Goal: Transaction & Acquisition: Purchase product/service

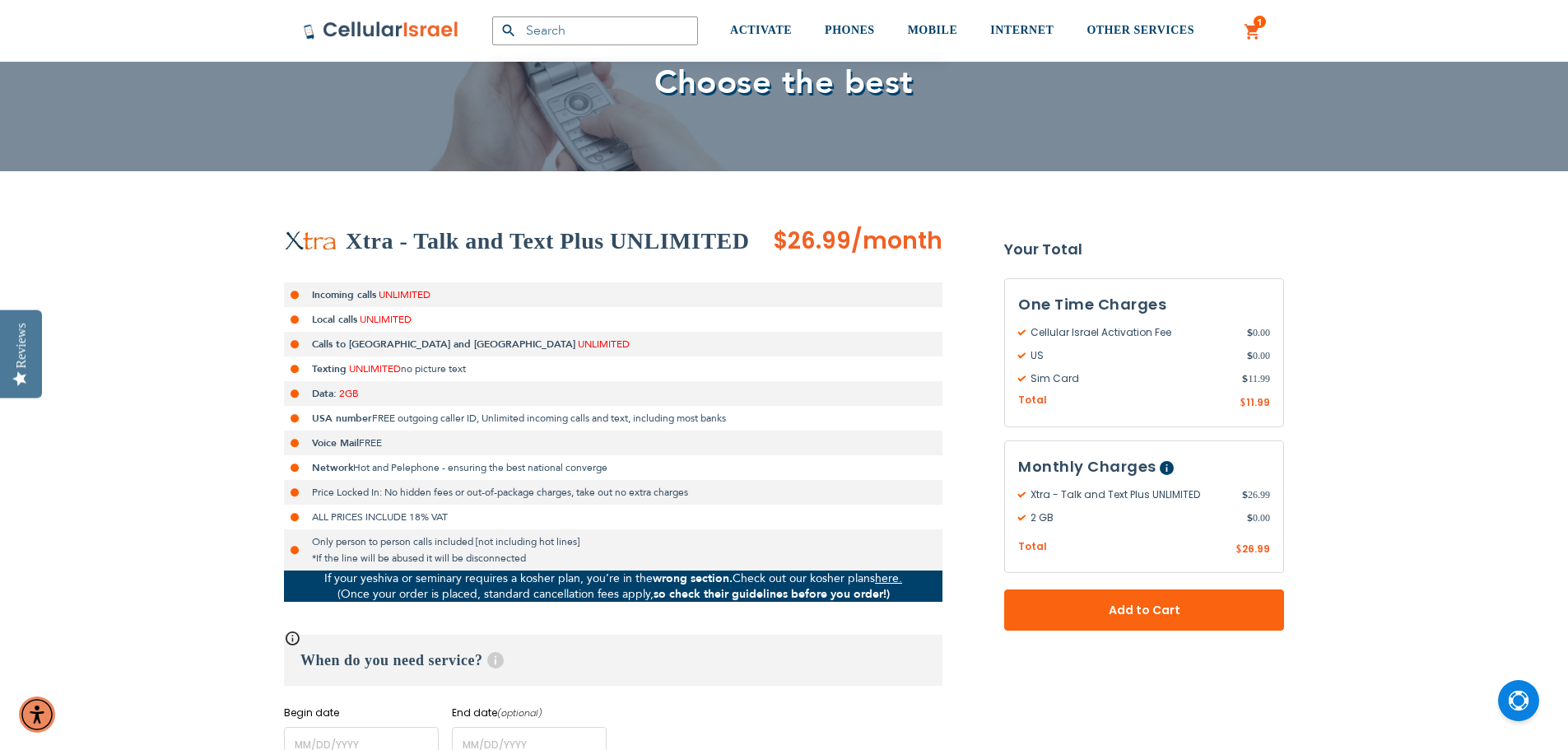
scroll to position [165, 0]
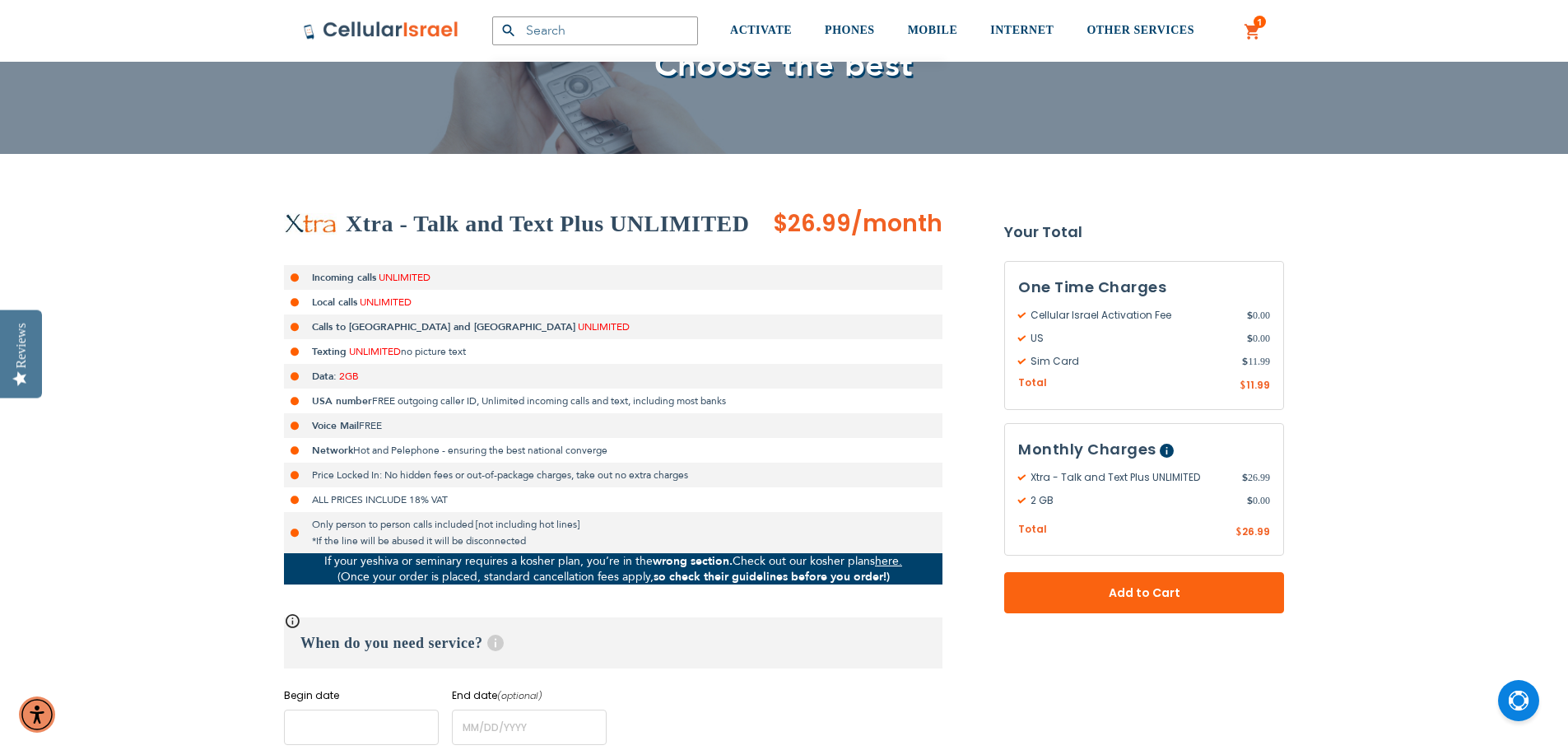
click at [314, 733] on input "name" at bounding box center [361, 726] width 155 height 35
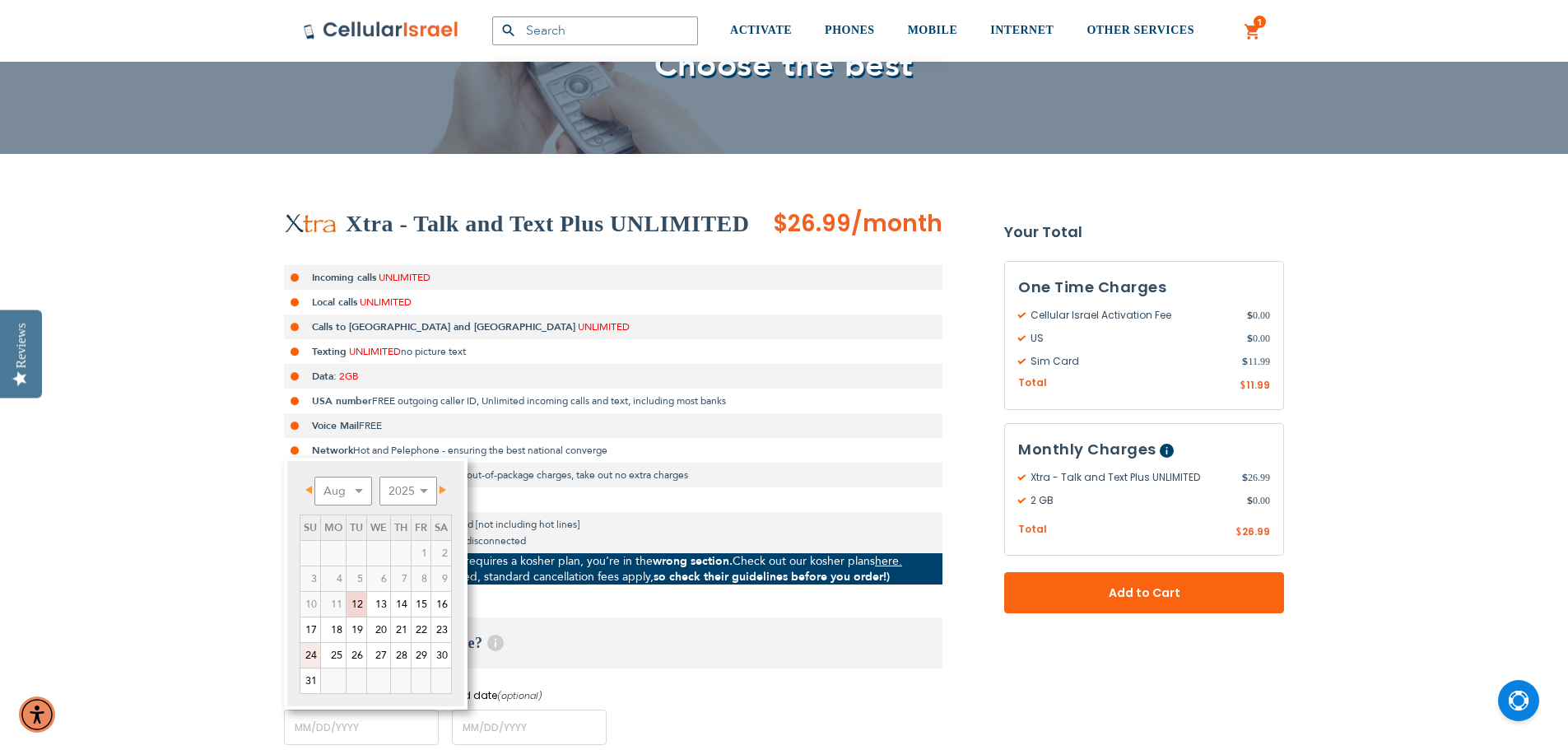
click at [305, 645] on link "24" at bounding box center [310, 654] width 20 height 25
type input "[DATE]"
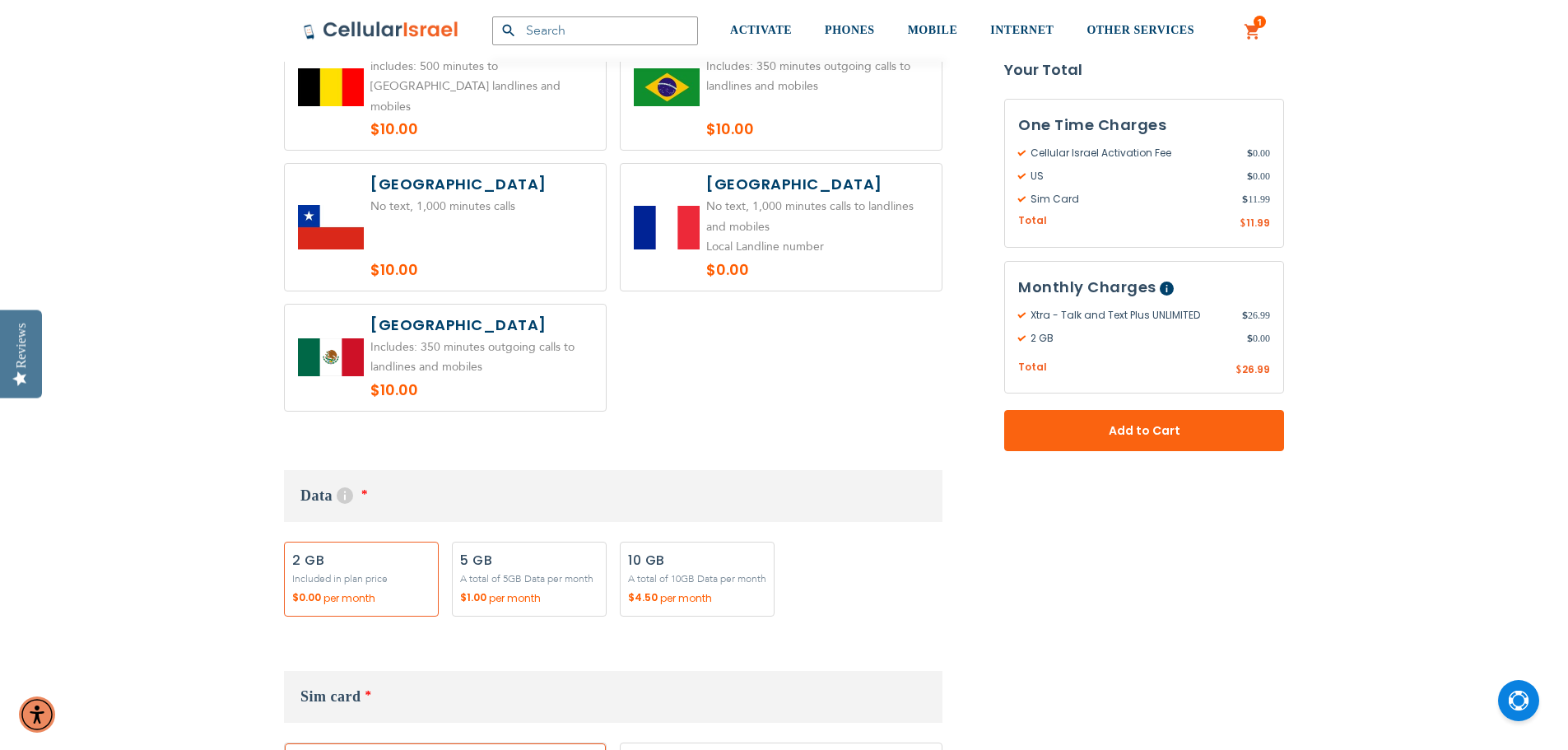
scroll to position [1399, 0]
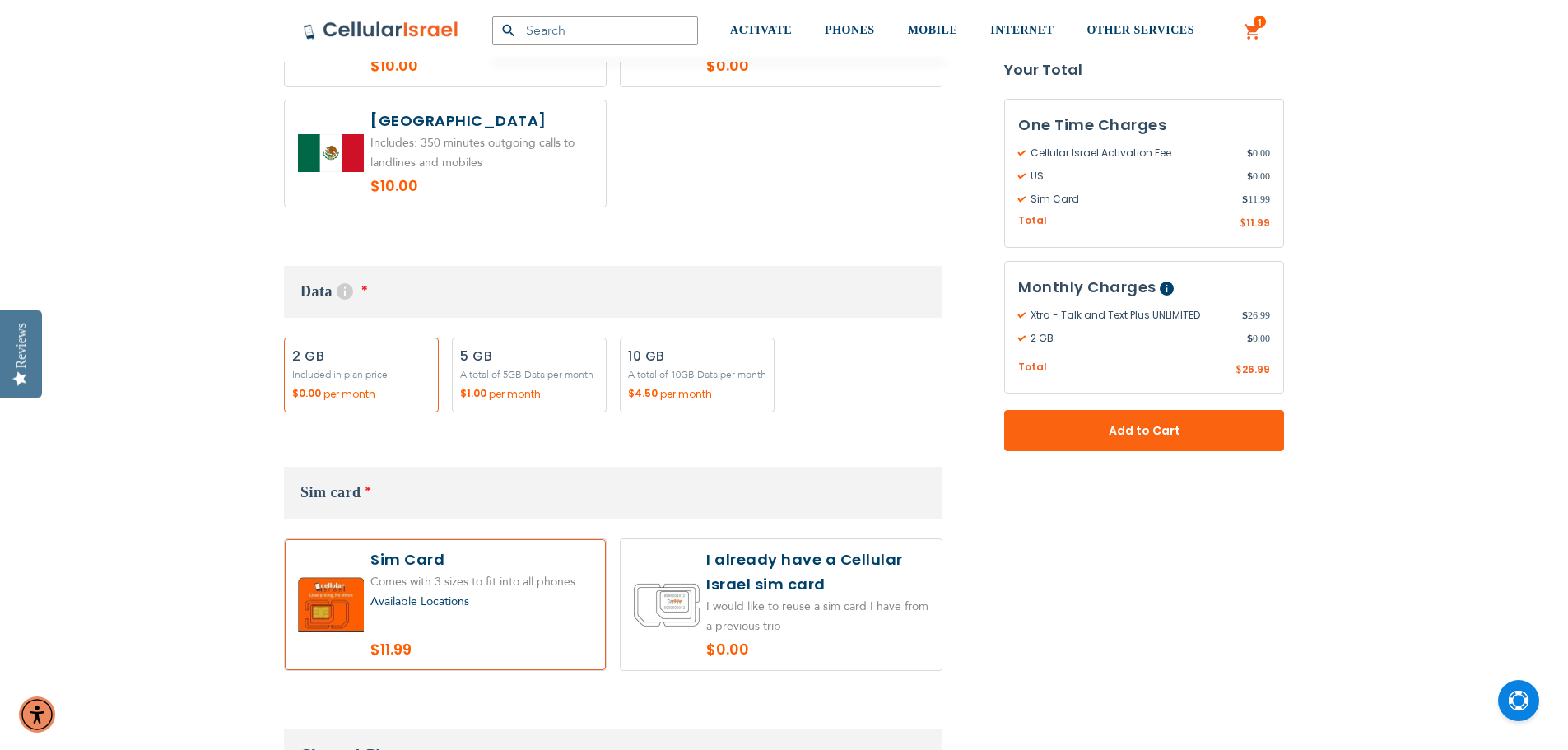
click at [458, 599] on span "Available Locations" at bounding box center [420, 601] width 99 height 15
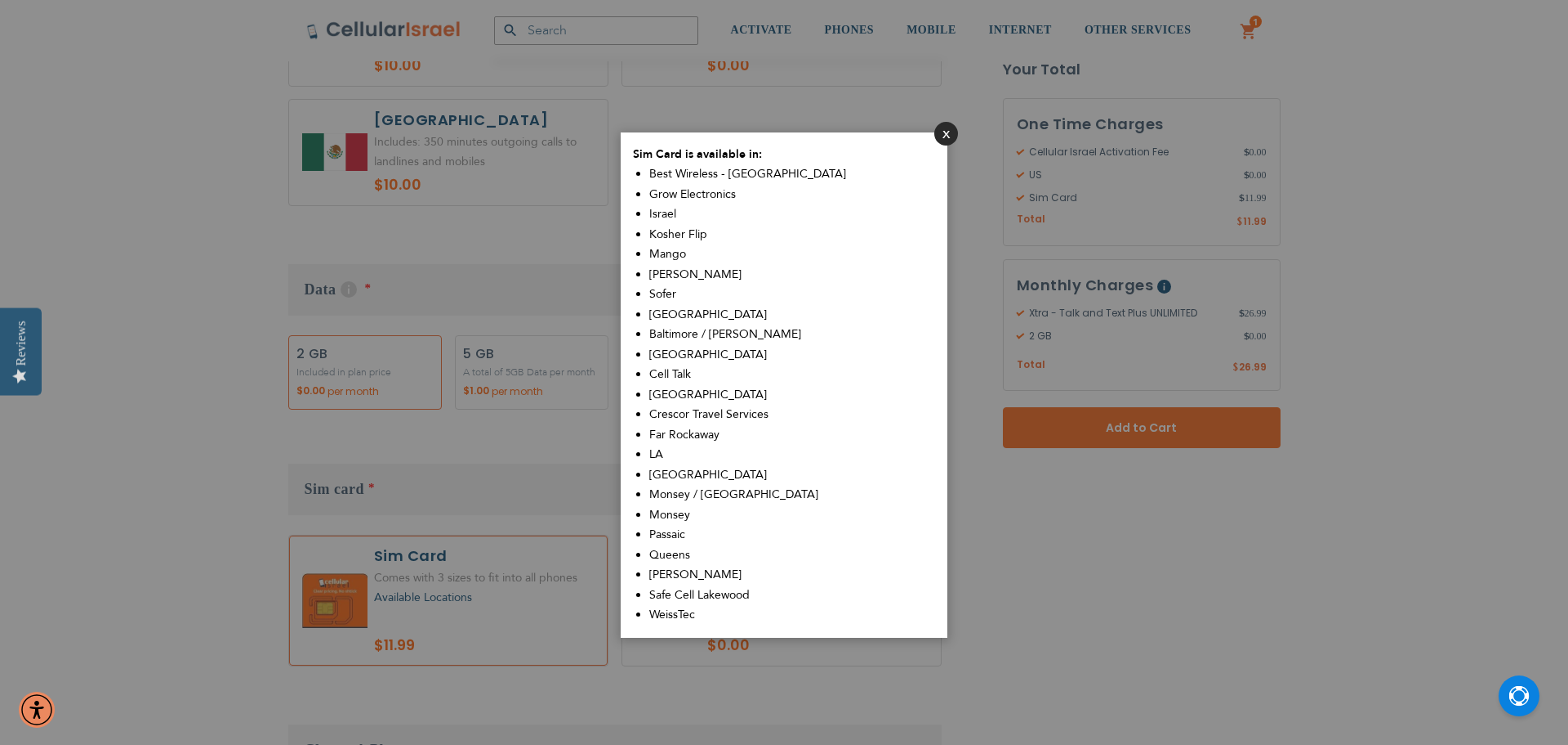
click at [948, 134] on button "Close" at bounding box center [946, 134] width 24 height 24
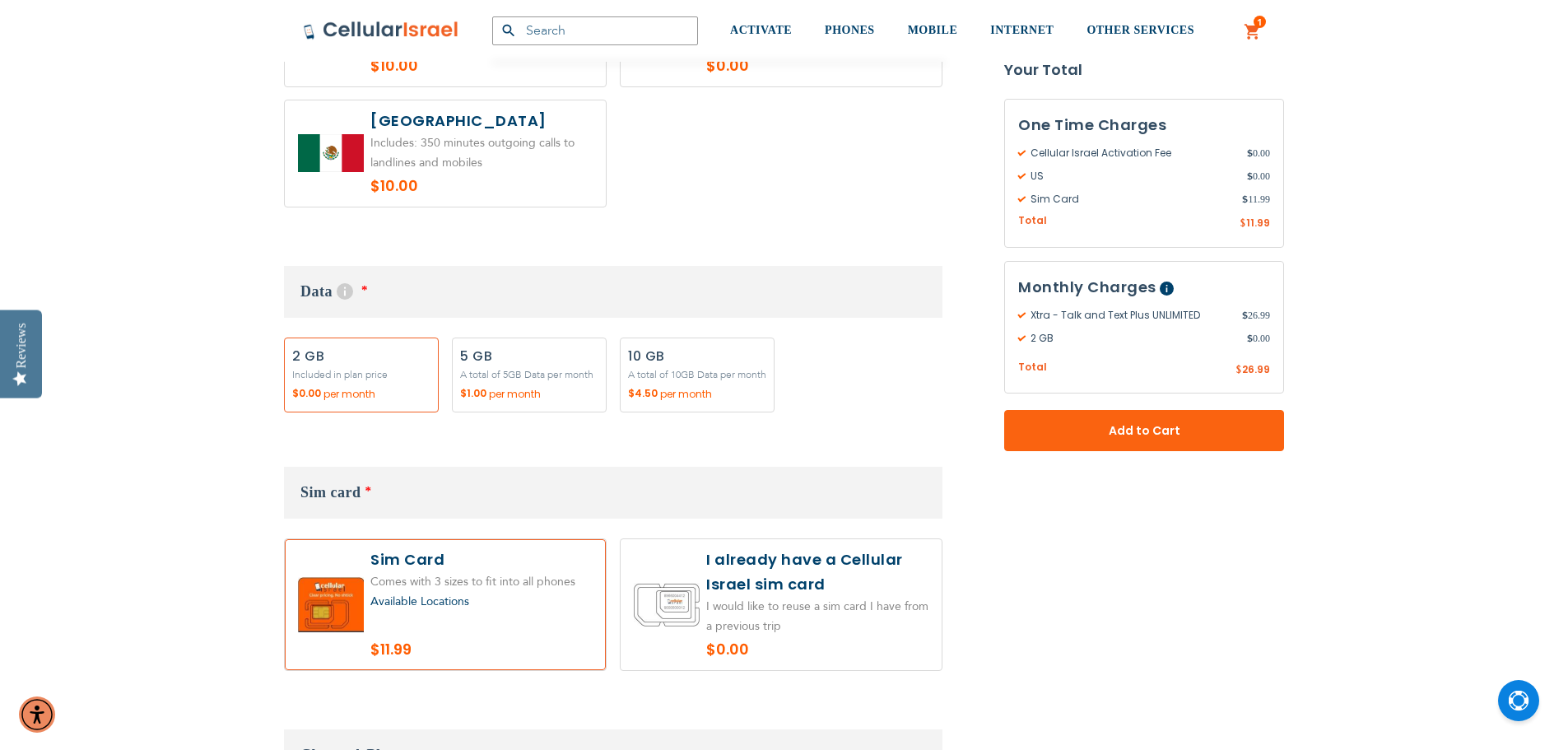
click at [514, 366] on label "Add" at bounding box center [529, 375] width 155 height 75
radio input "true"
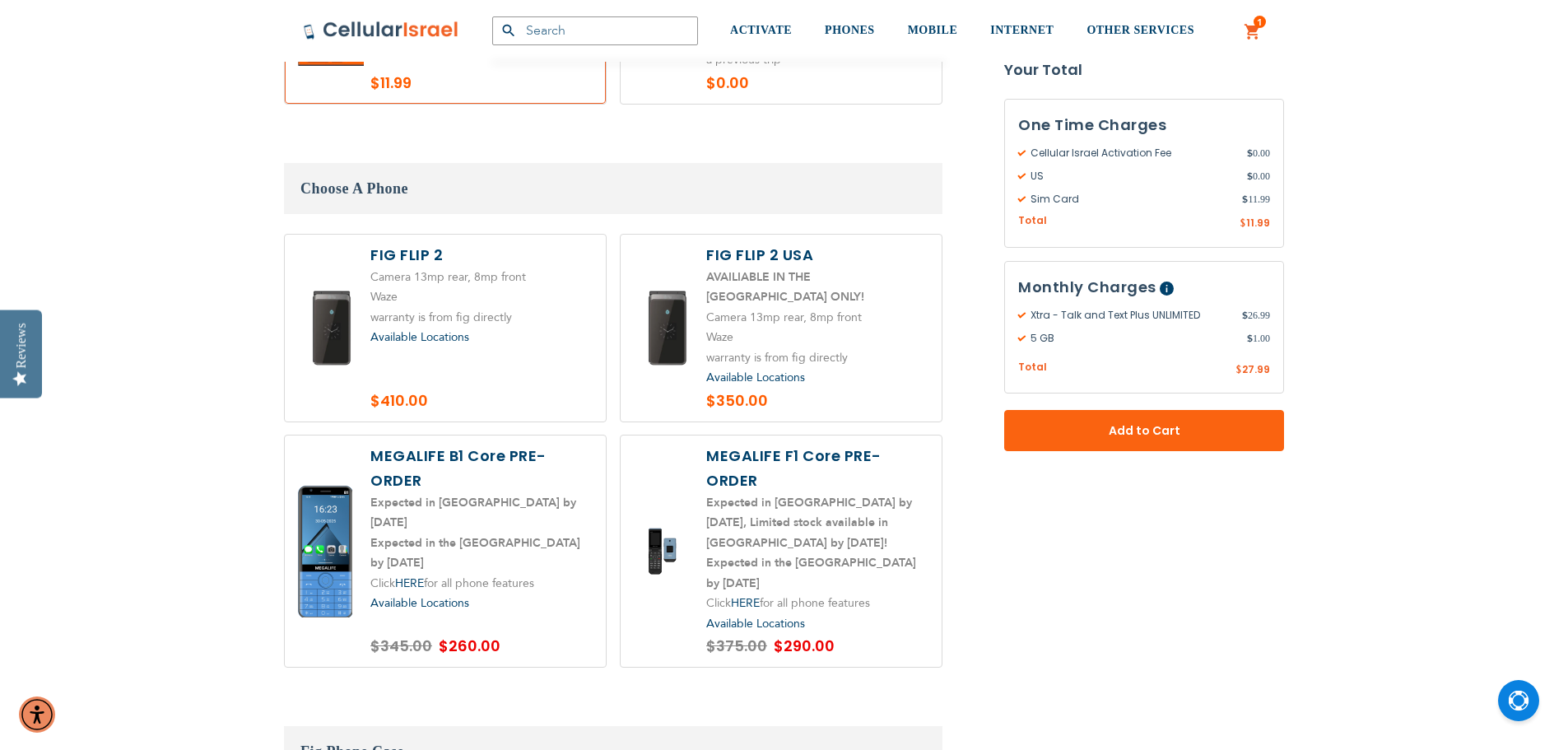
scroll to position [1975, 0]
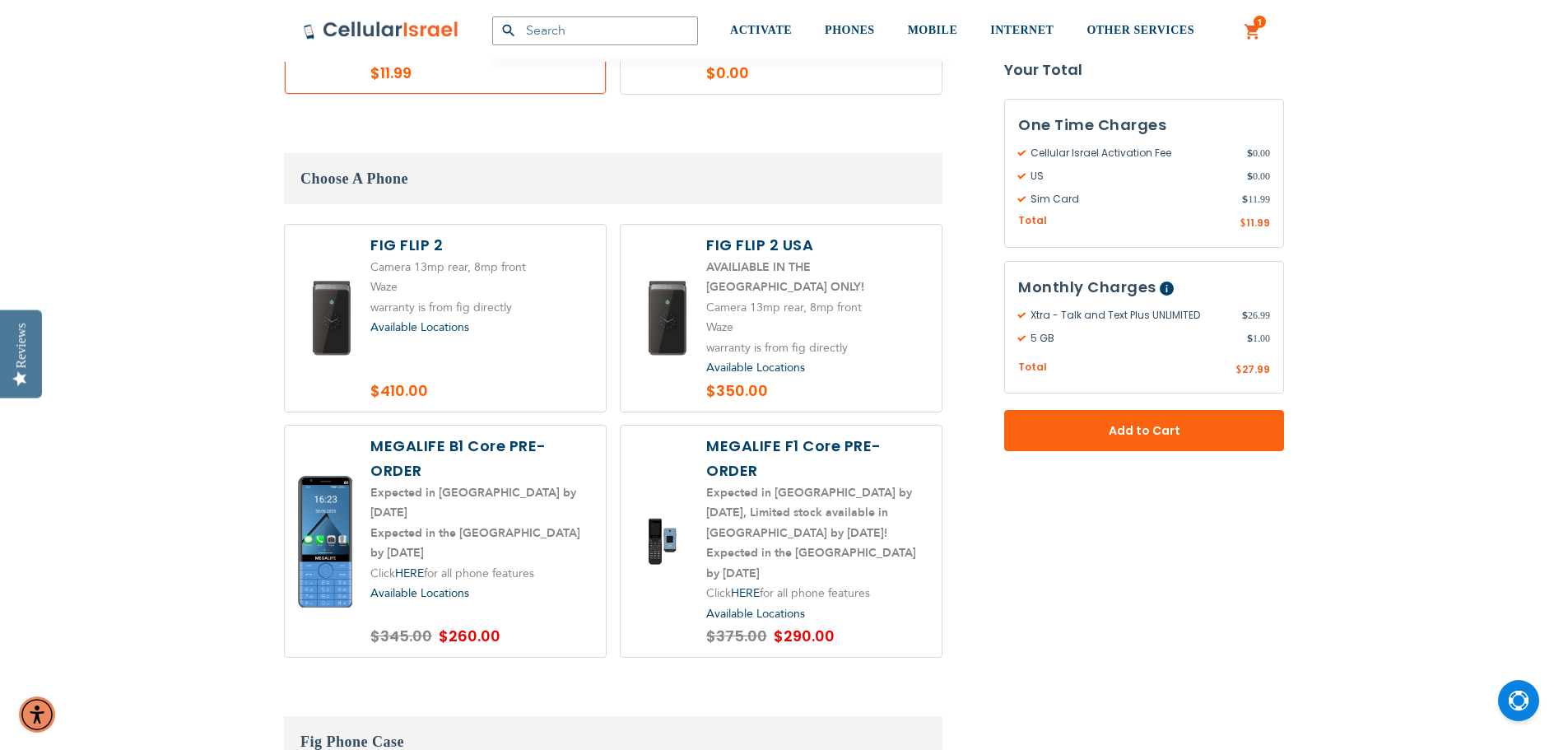
click at [535, 583] on div "Available Locations -- Select Version -- Version 1. Talk - Voice only, no texti…" at bounding box center [481, 594] width 222 height 21
click at [541, 479] on label at bounding box center [445, 542] width 321 height 232
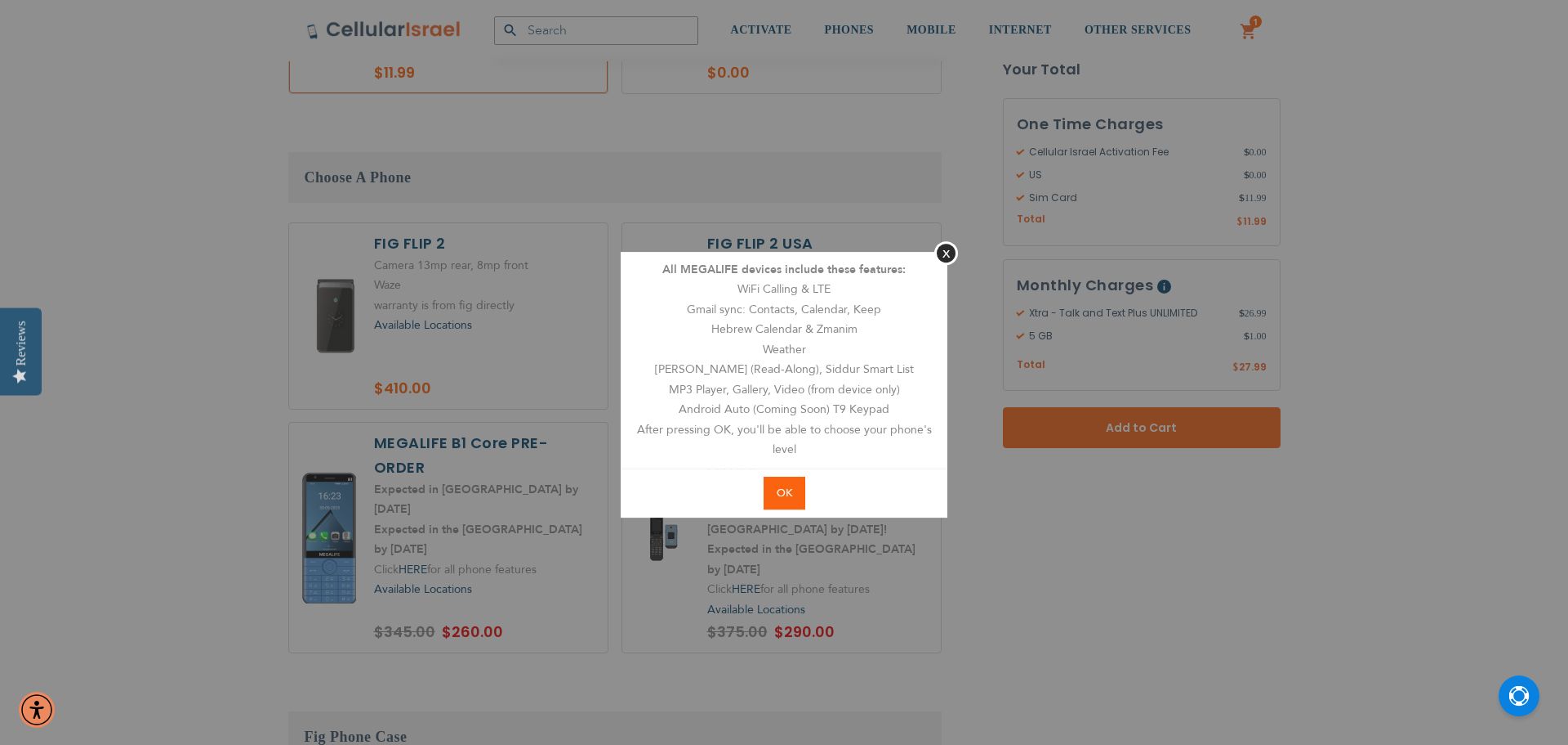
click at [785, 496] on span "OK" at bounding box center [784, 492] width 15 height 14
radio input "true"
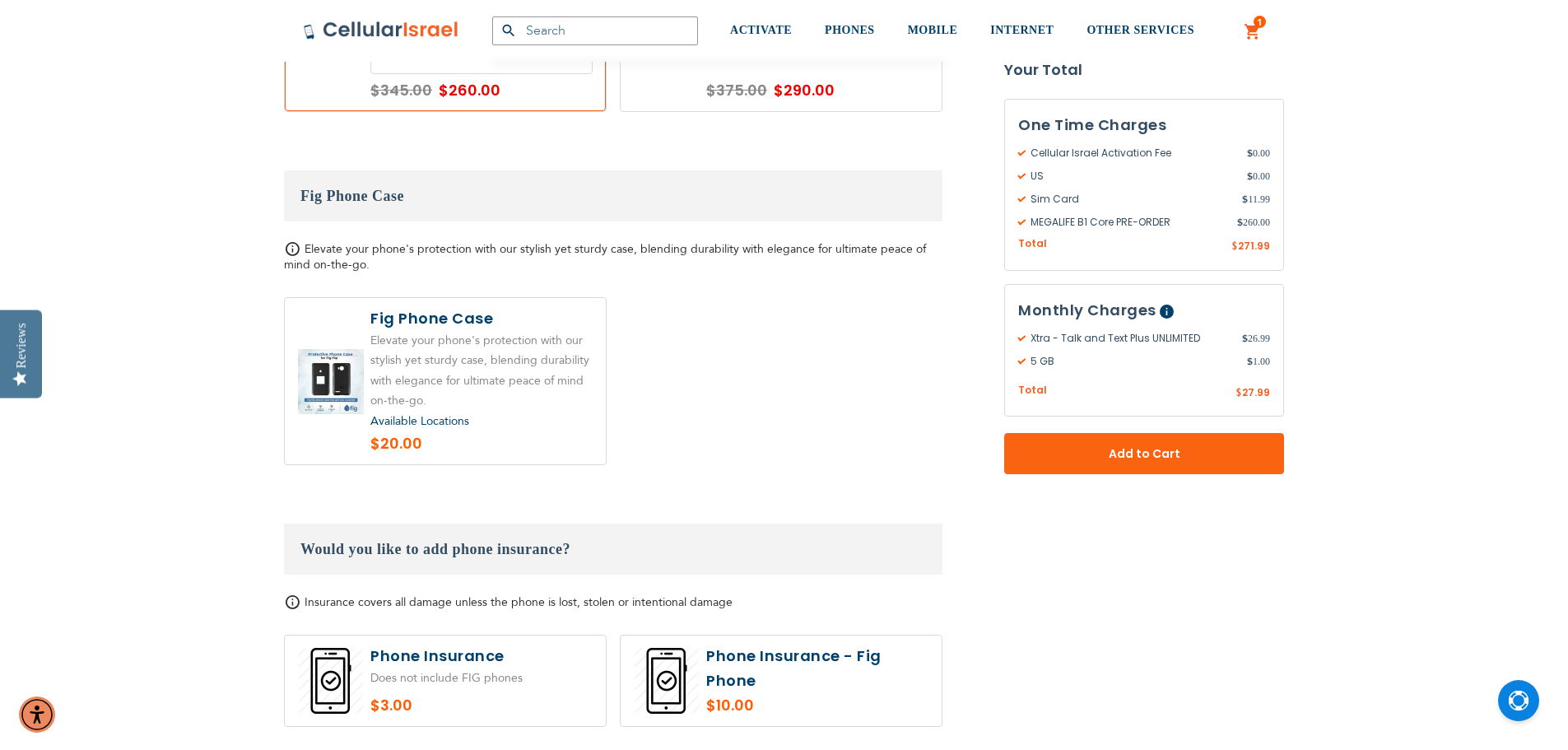
scroll to position [2551, 0]
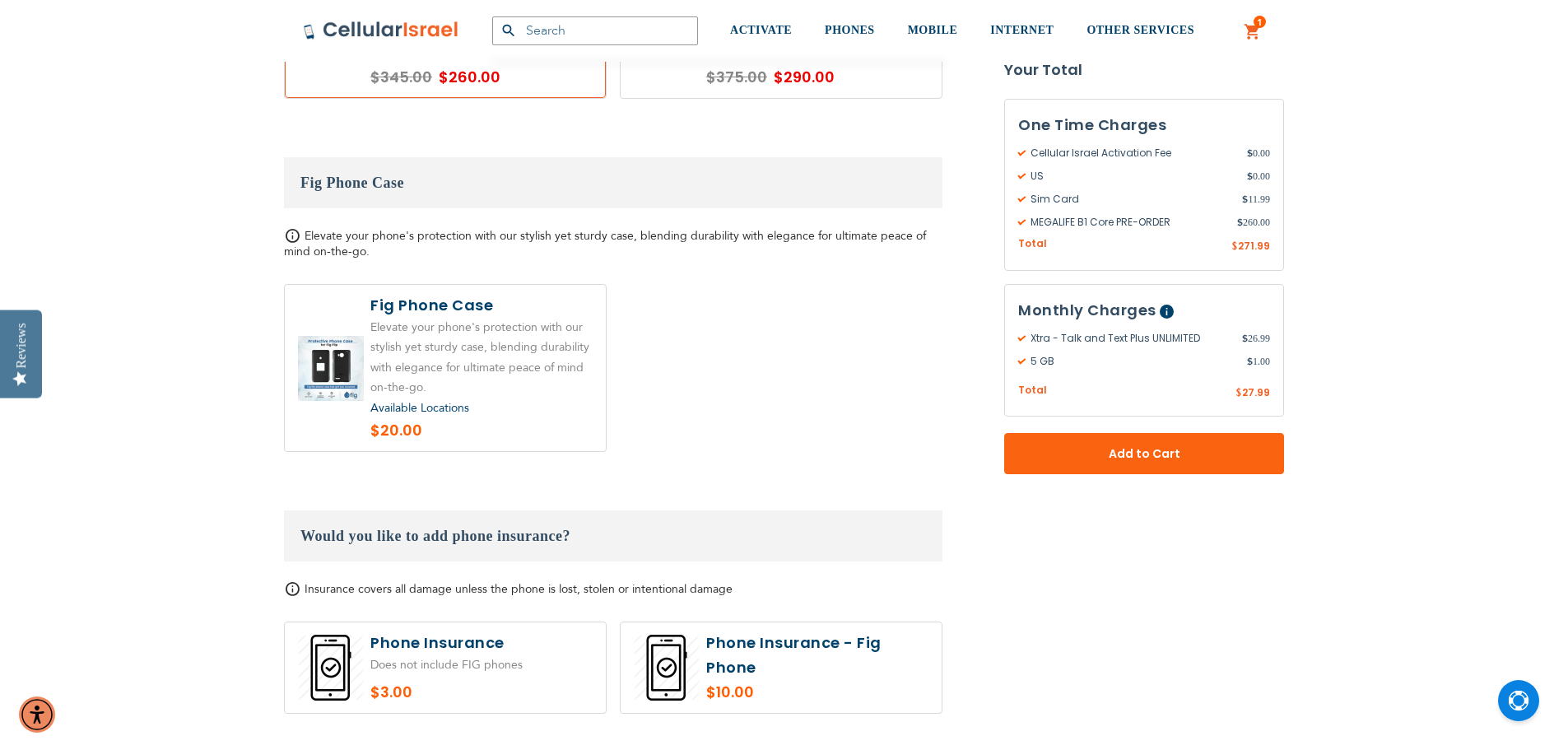
click at [572, 622] on label at bounding box center [445, 667] width 321 height 91
radio input "true"
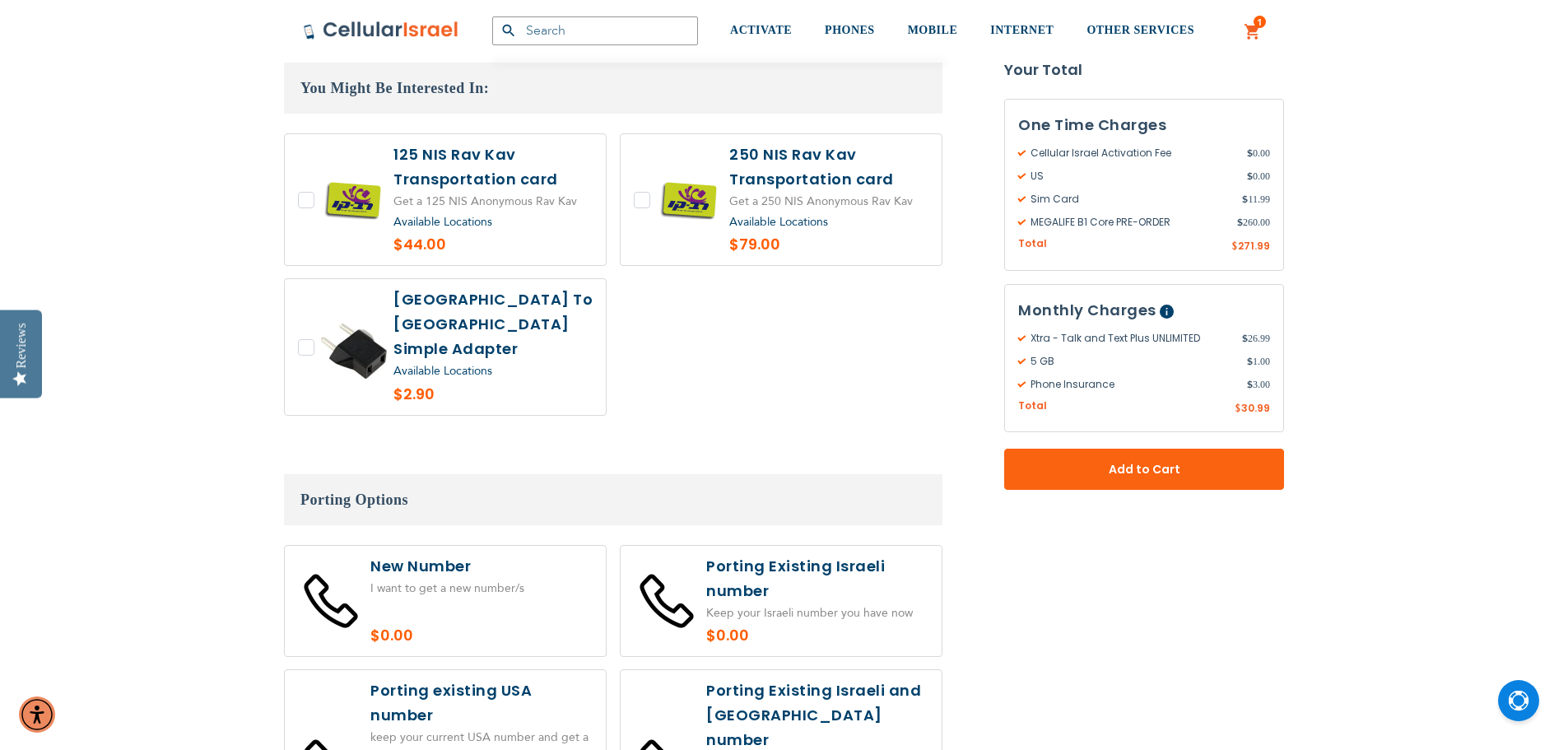
scroll to position [3291, 0]
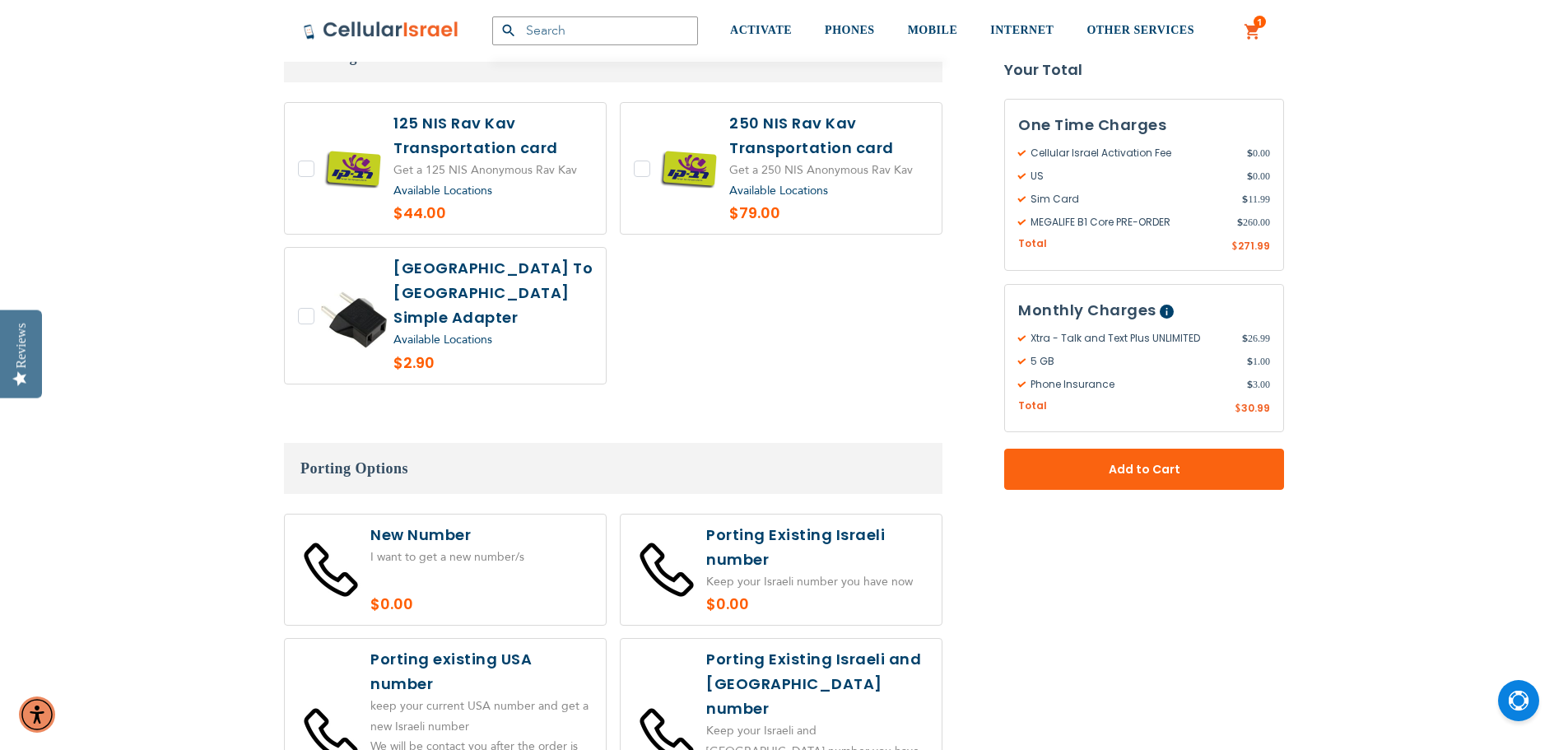
click at [545, 535] on label at bounding box center [445, 570] width 321 height 111
radio input "true"
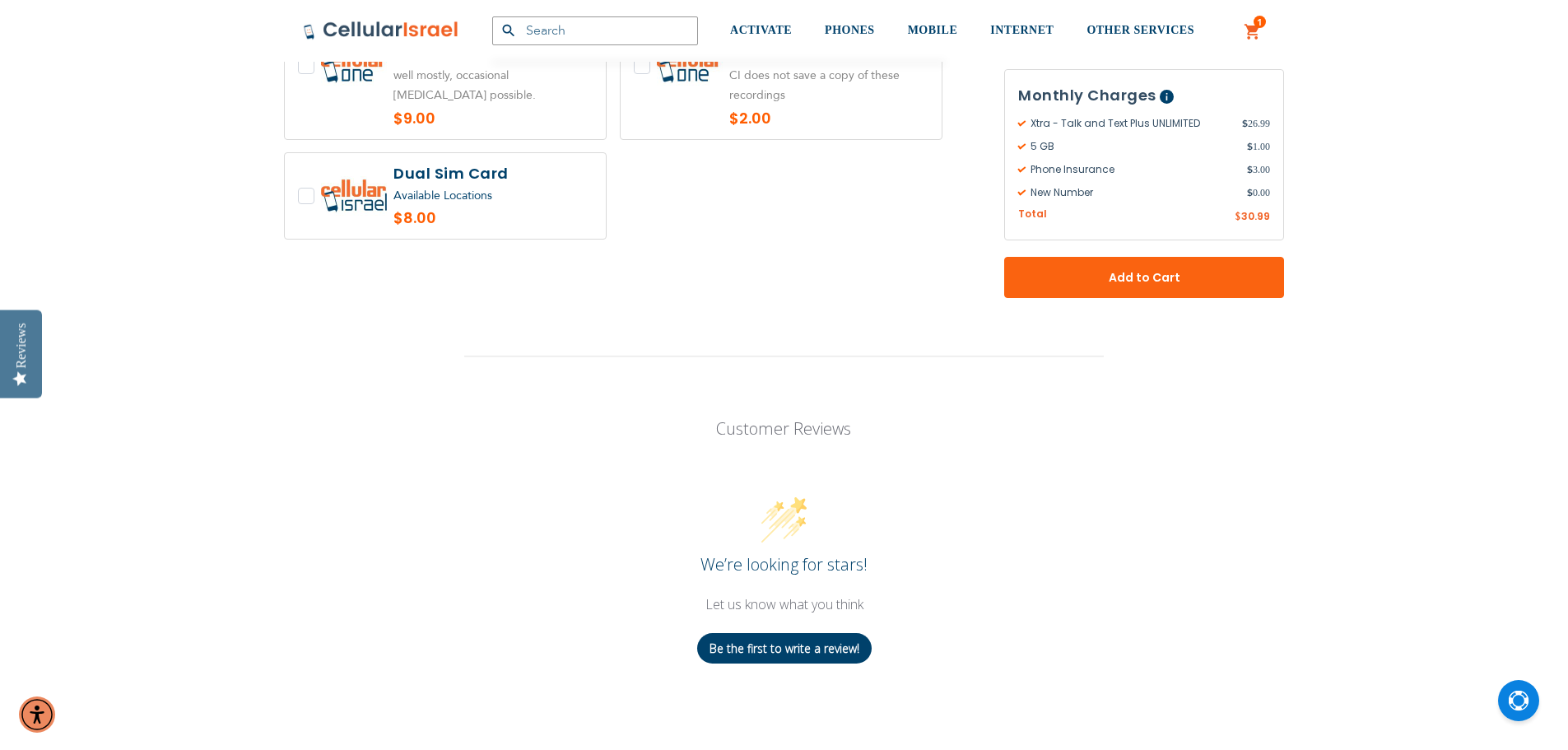
scroll to position [4444, 0]
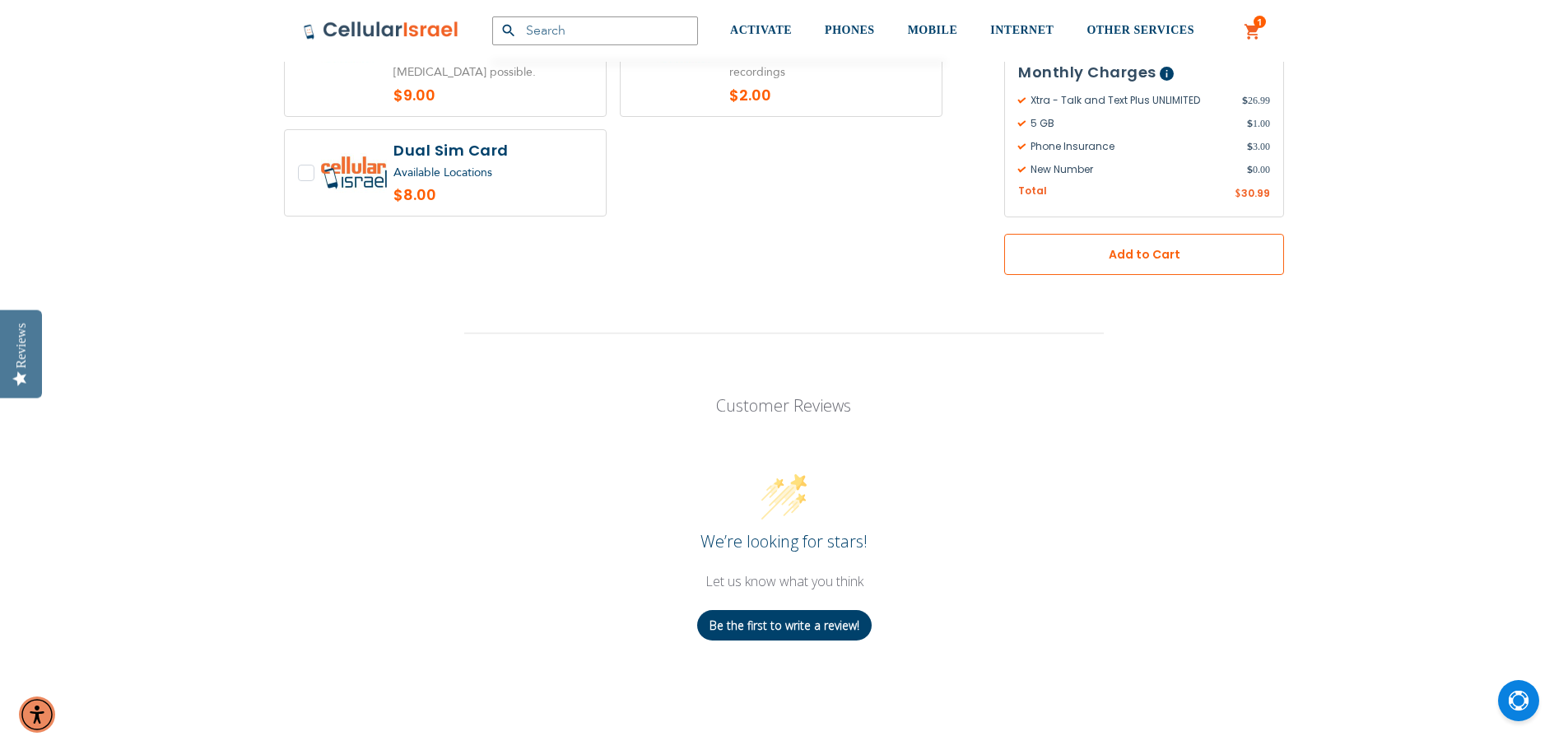
click at [1233, 234] on button "Add to Cart" at bounding box center [1144, 255] width 280 height 41
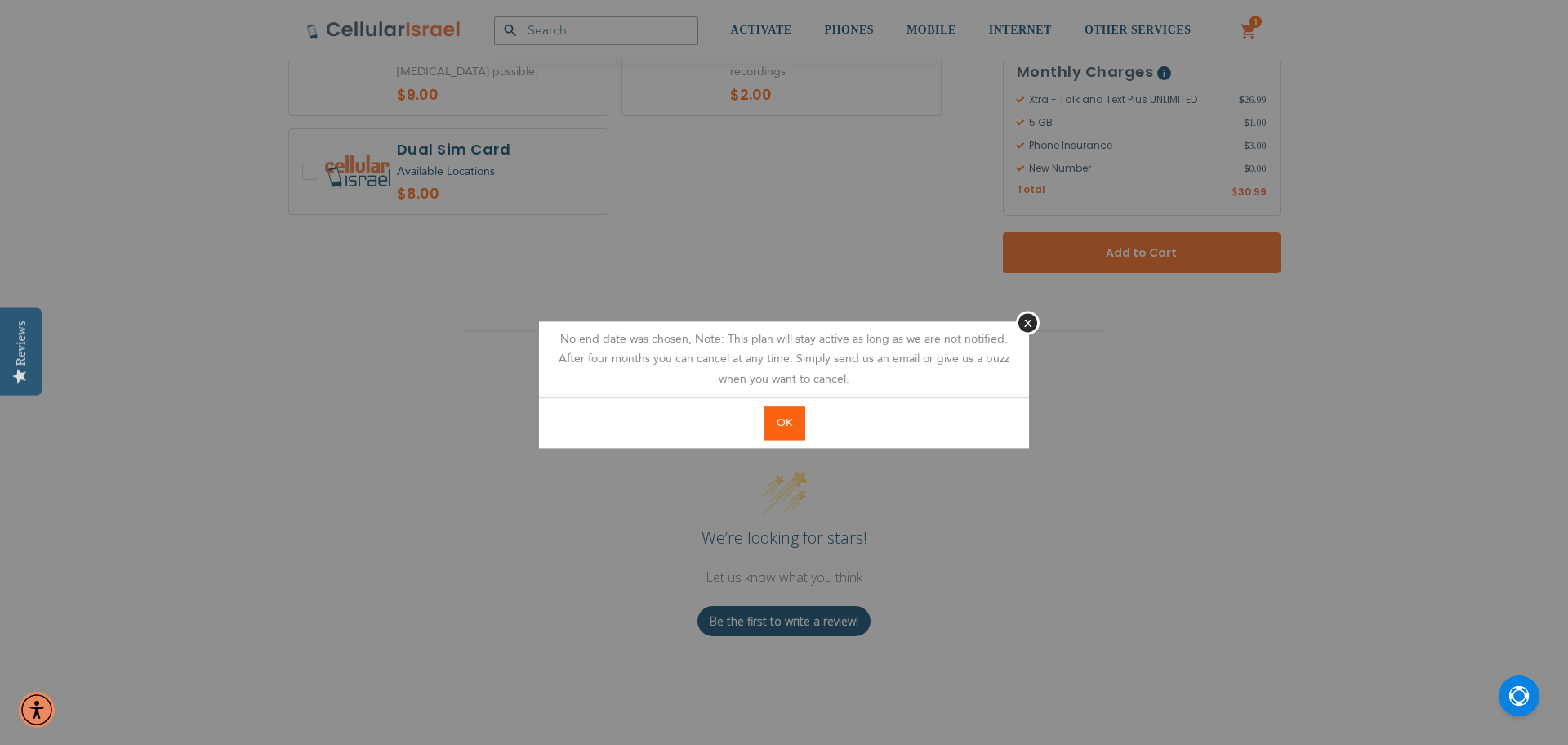
click at [778, 417] on span "OK" at bounding box center [784, 422] width 15 height 14
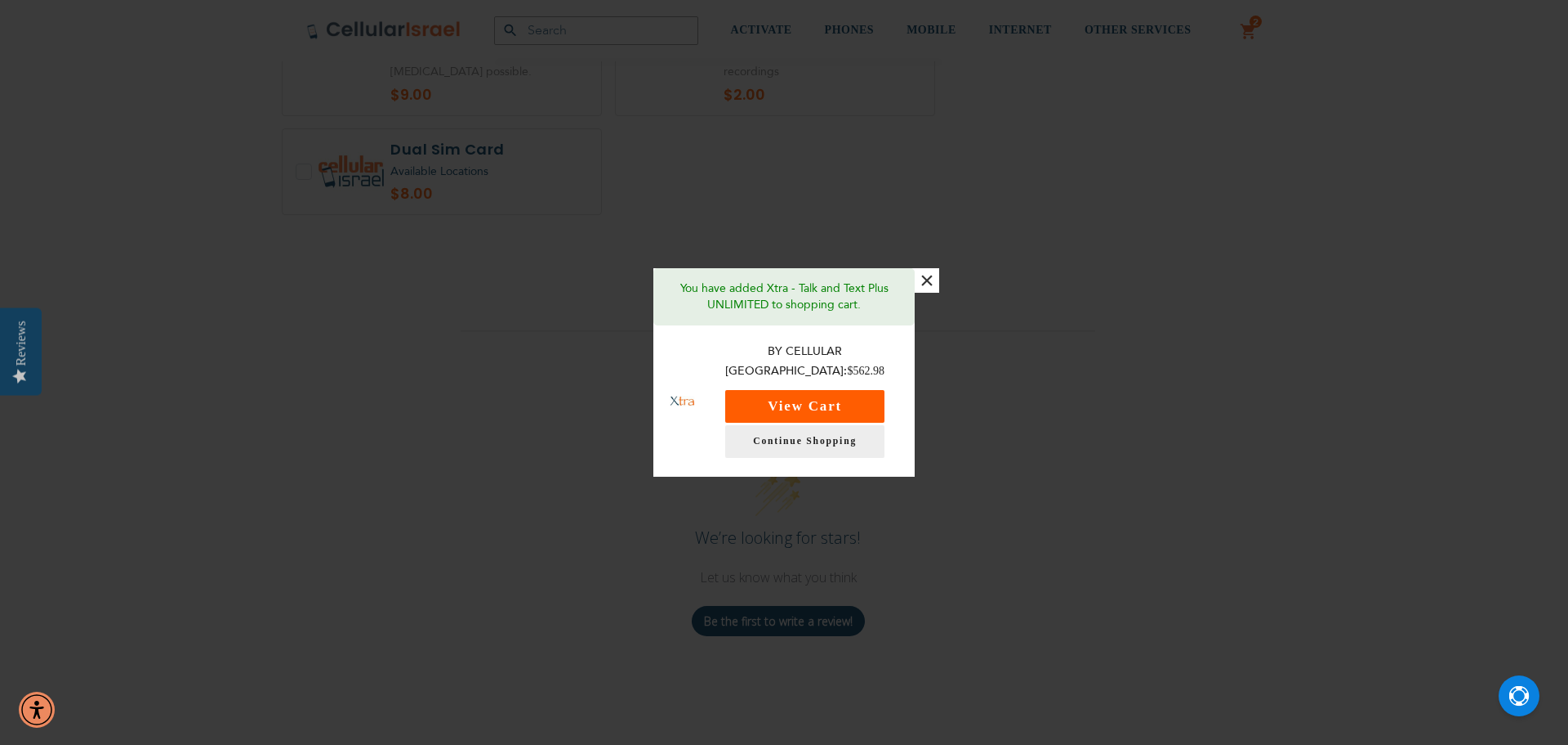
click at [821, 401] on button "View Cart" at bounding box center [805, 406] width 159 height 33
